Goal: Transaction & Acquisition: Purchase product/service

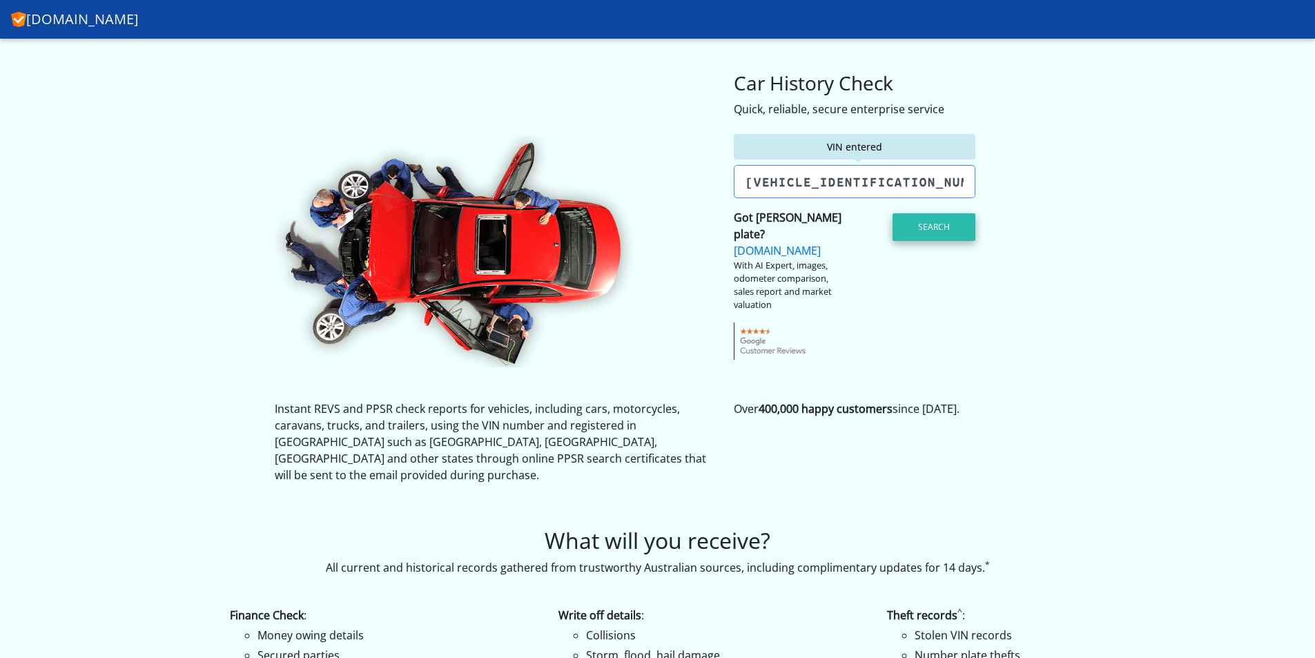
type input "[VEHICLE_IDENTIFICATION_NUMBER]"
click at [933, 231] on button "Search" at bounding box center [934, 227] width 83 height 28
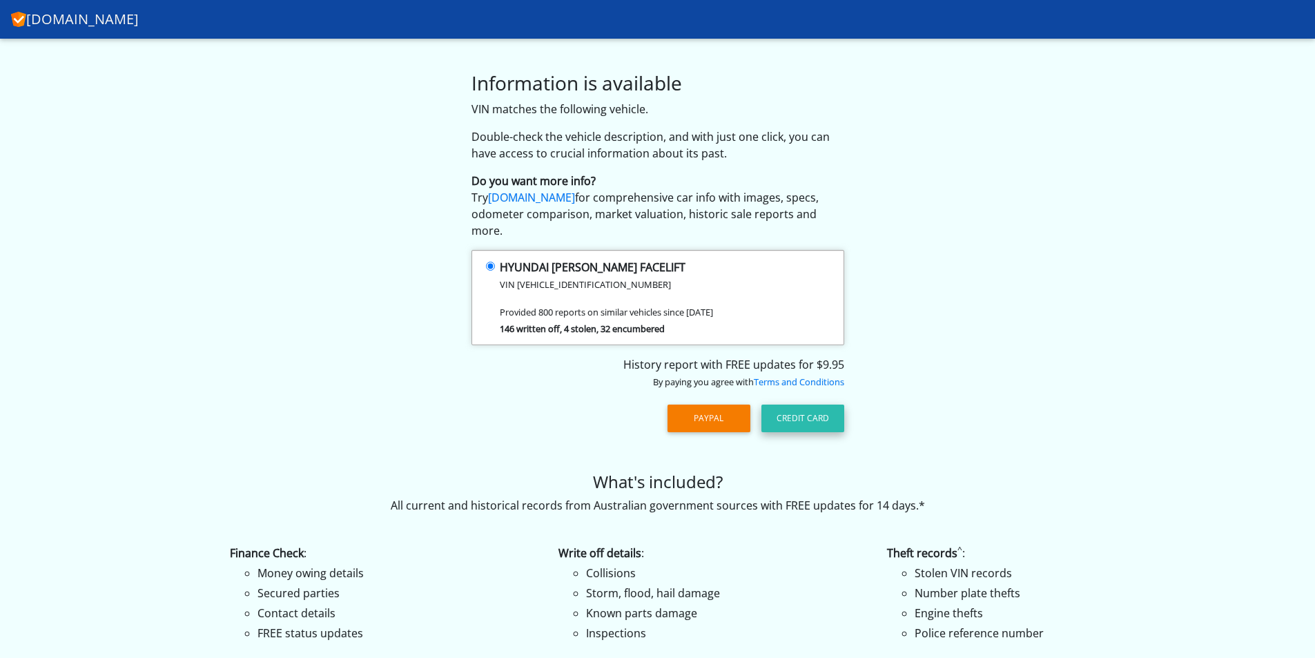
click at [795, 405] on button "Credit Card" at bounding box center [803, 419] width 83 height 28
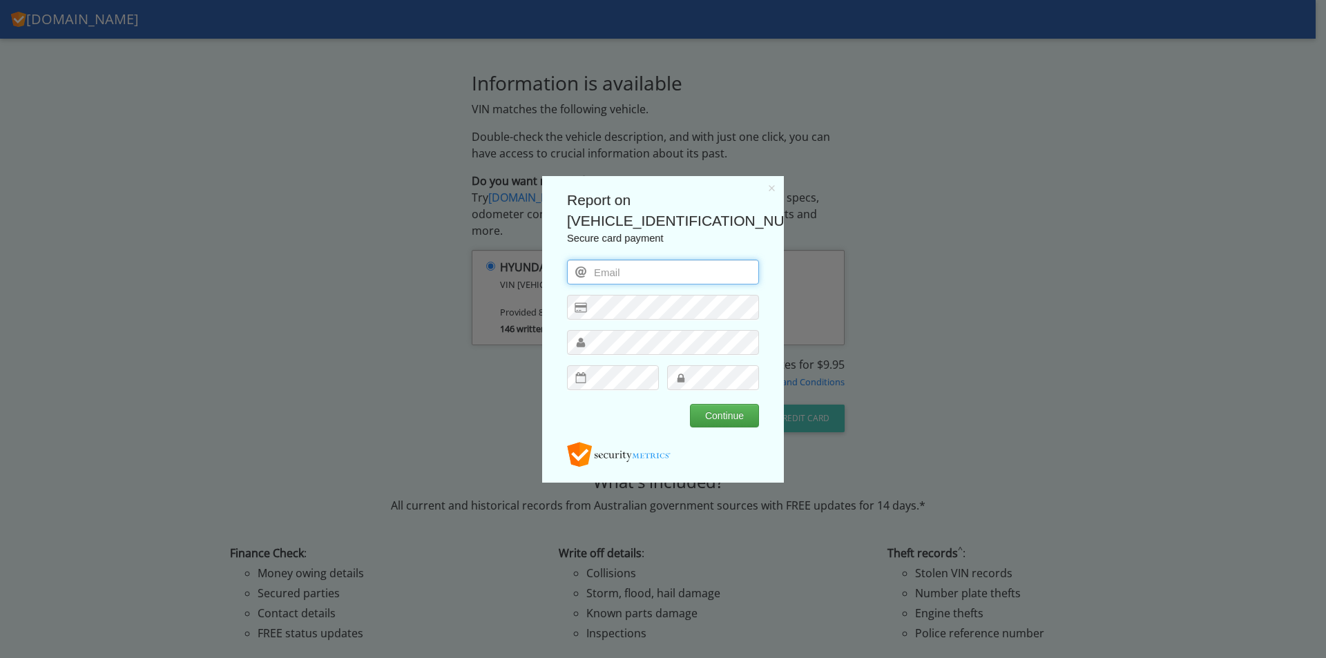
click at [601, 276] on input "email" at bounding box center [663, 271] width 192 height 25
type input "corvette707@bigpond.com"
click at [722, 414] on button "Continue" at bounding box center [724, 414] width 69 height 23
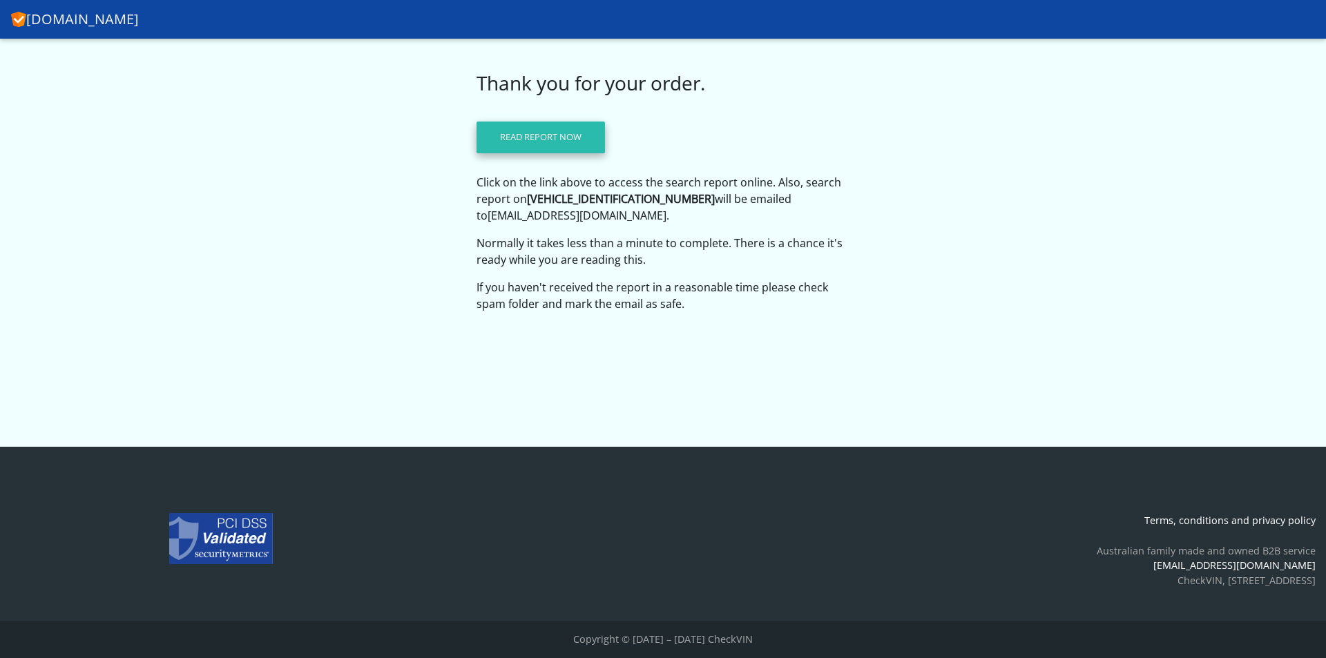
click at [534, 133] on link "Read report now" at bounding box center [540, 138] width 128 height 32
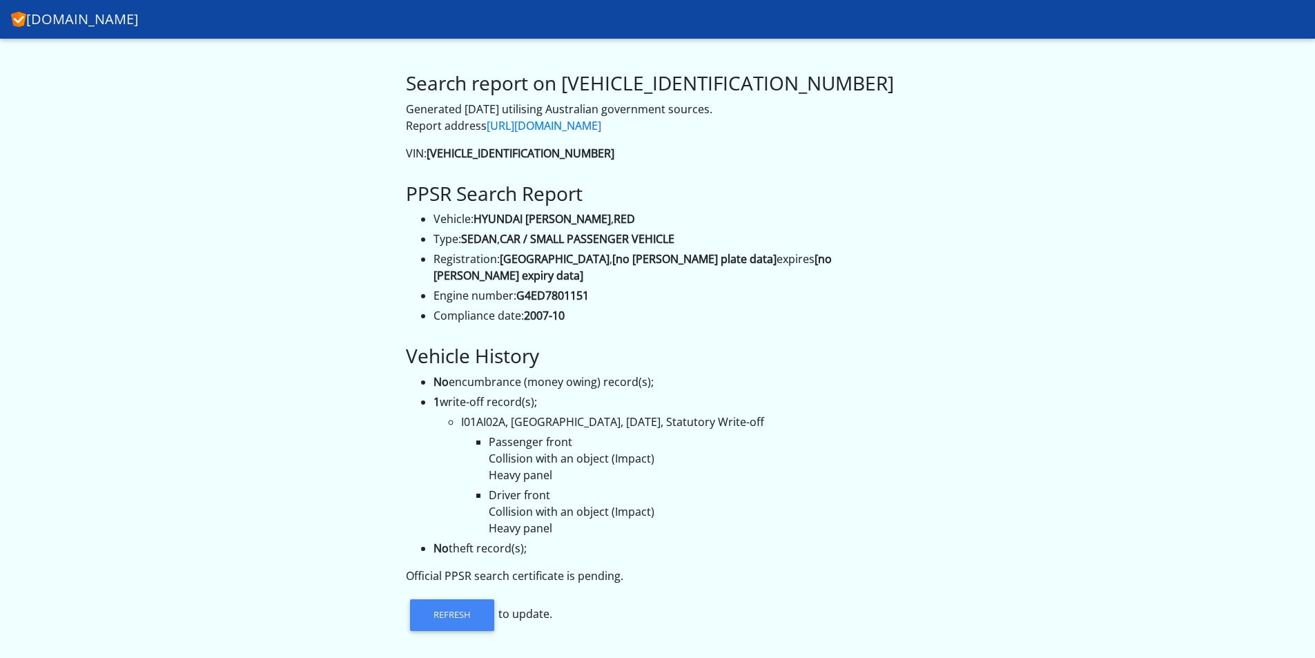
click at [90, 27] on link "[DOMAIN_NAME]" at bounding box center [75, 20] width 128 height 28
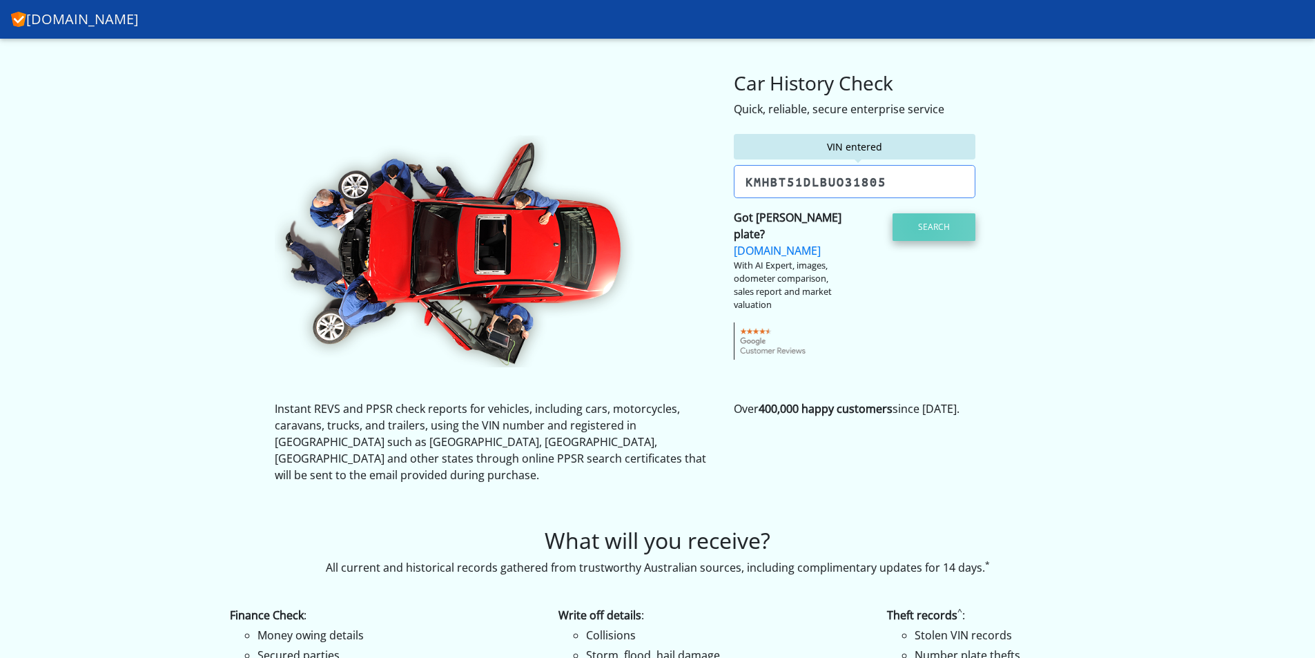
click at [920, 224] on button "Search" at bounding box center [934, 227] width 83 height 28
type input "KMHBT51DLBU031805"
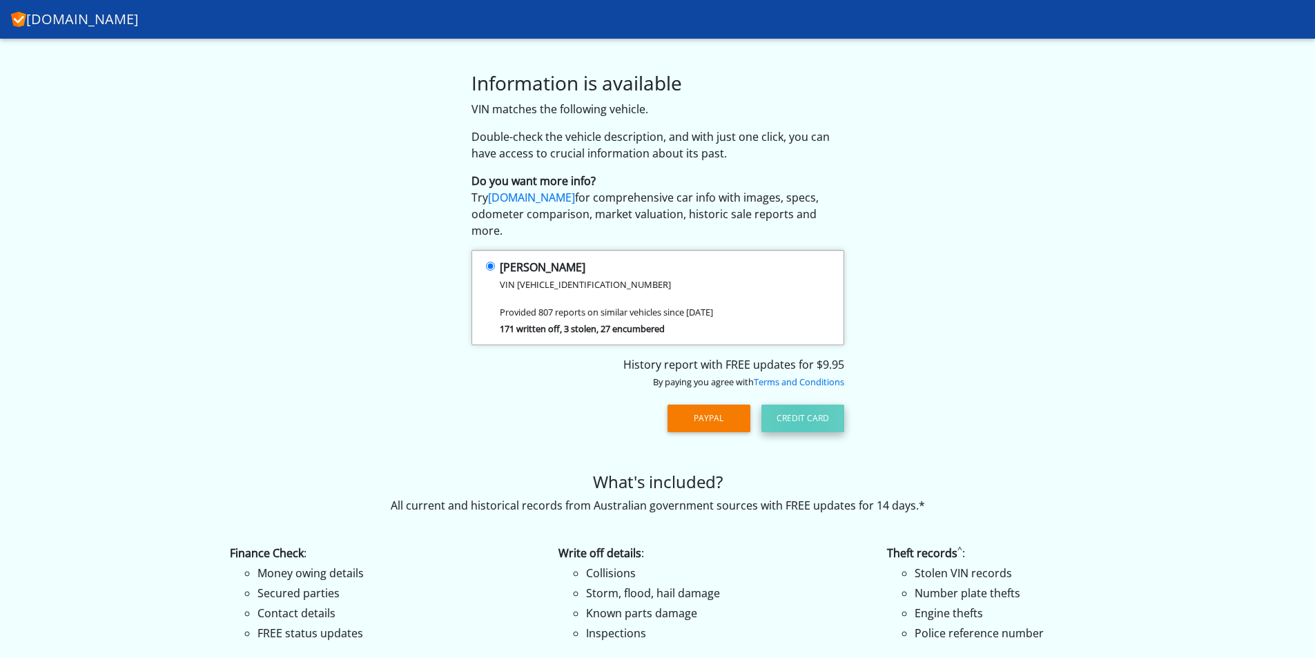
click at [800, 405] on button "Credit Card" at bounding box center [803, 419] width 83 height 28
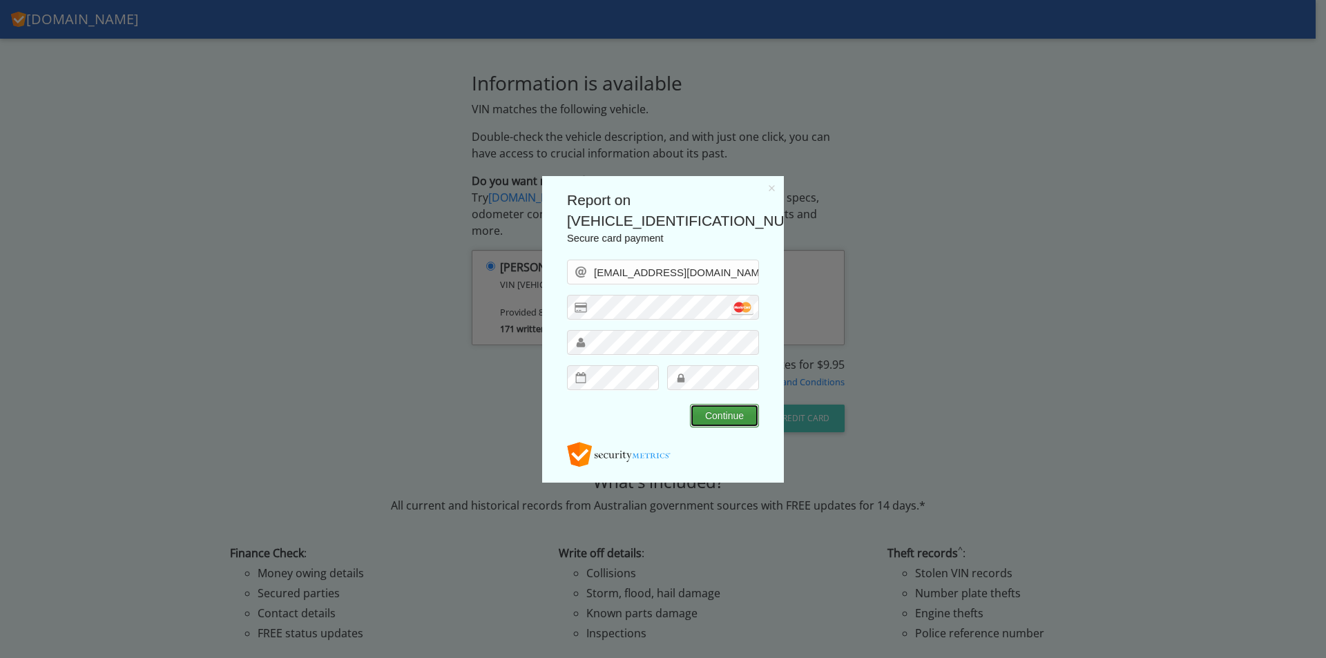
click at [724, 415] on button "Continue" at bounding box center [724, 414] width 69 height 23
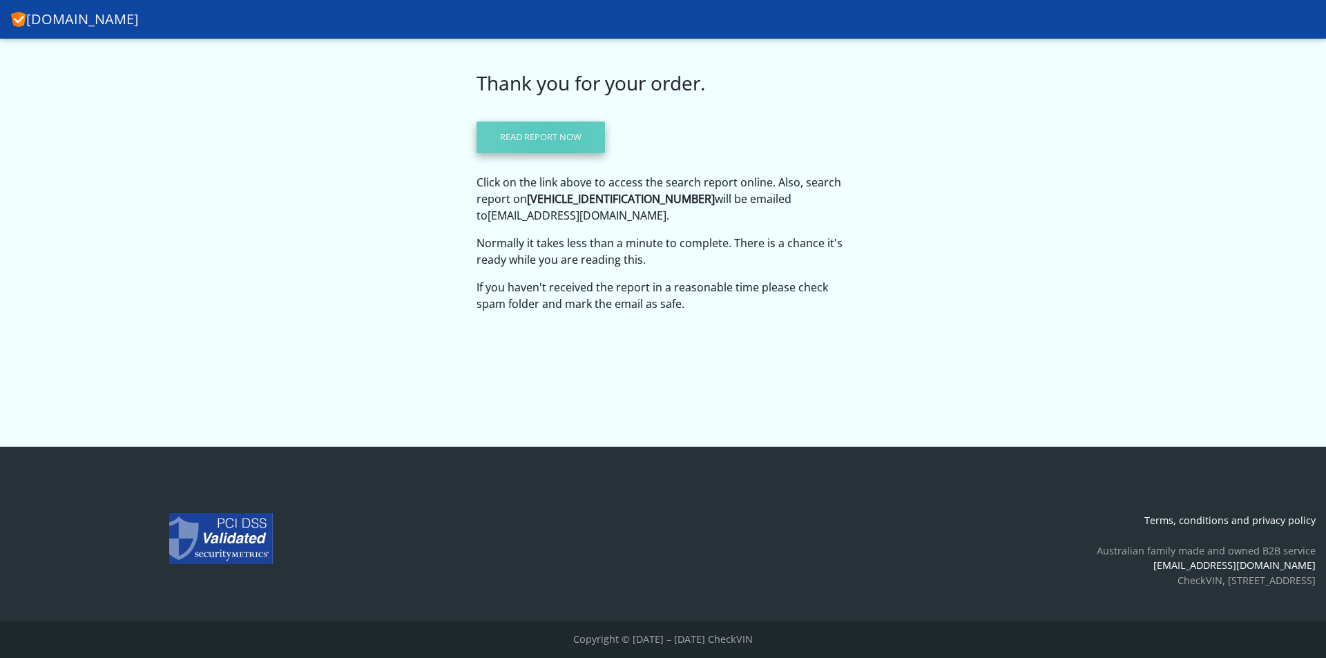
click at [550, 135] on link "Read report now" at bounding box center [540, 138] width 128 height 32
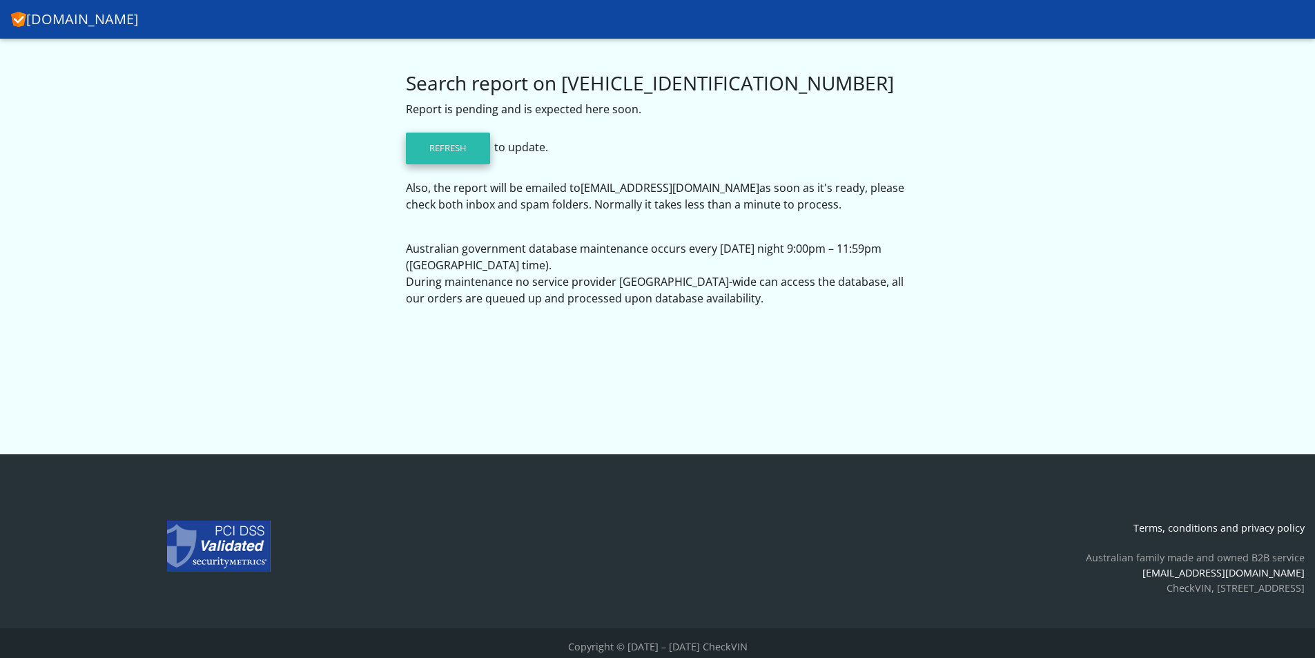
click at [453, 142] on link "Refresh" at bounding box center [448, 149] width 84 height 32
